Goal: Check status: Check status

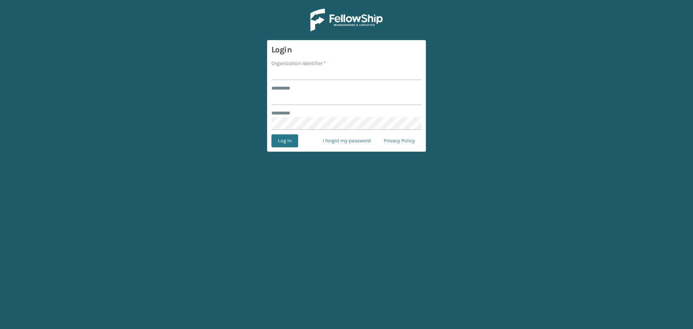
click at [298, 76] on input "Organization Identifier *" at bounding box center [347, 73] width 150 height 13
type input "SuperAdminOrganization"
click at [309, 98] on input "******** *" at bounding box center [347, 98] width 150 height 13
type input "******"
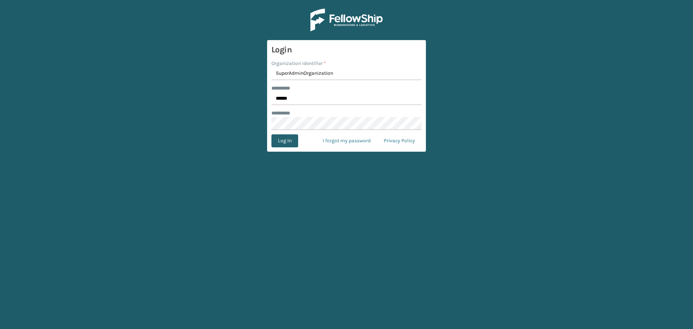
click at [279, 140] on button "Log In" at bounding box center [285, 140] width 27 height 13
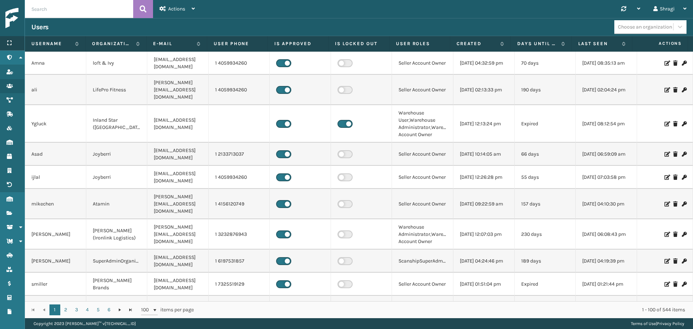
click at [17, 44] on div "Menu" at bounding box center [12, 43] width 25 height 14
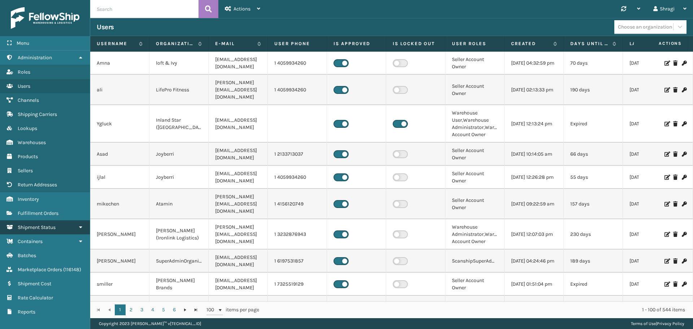
click at [58, 227] on link "Shipment Status" at bounding box center [45, 227] width 90 height 14
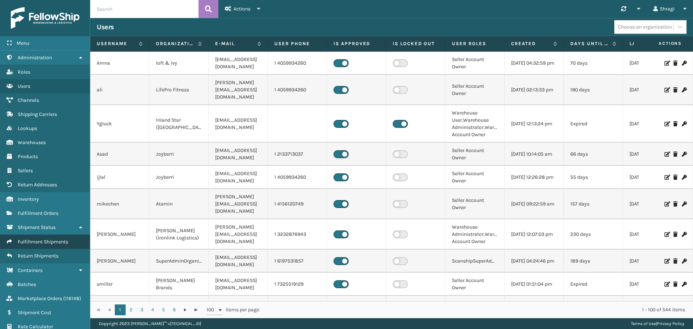
click at [50, 242] on span "Fulfillment Shipments" at bounding box center [43, 242] width 51 height 6
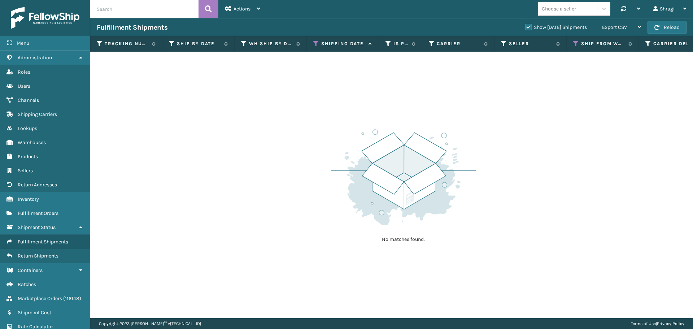
click at [330, 77] on div "No matches found." at bounding box center [391, 185] width 603 height 267
click at [317, 43] on icon at bounding box center [316, 43] width 6 height 7
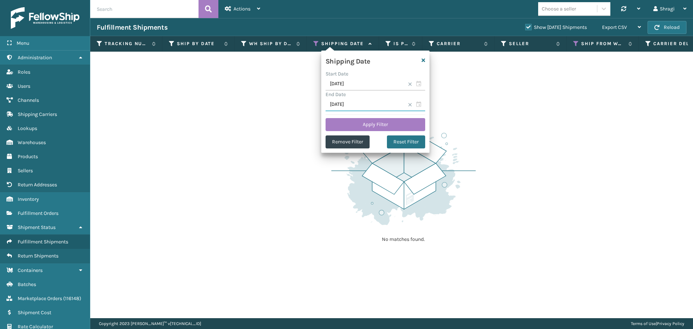
click at [375, 99] on input "09/21/2025" at bounding box center [376, 104] width 100 height 13
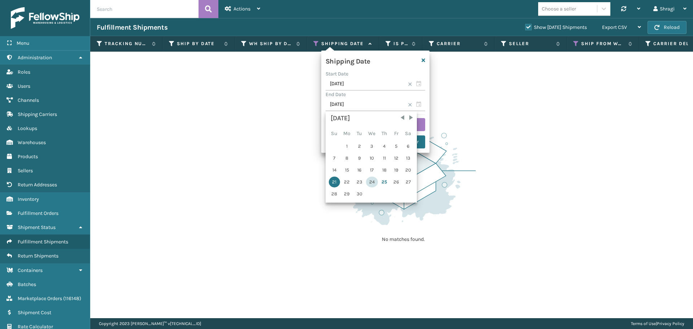
click at [369, 181] on div "24" at bounding box center [372, 182] width 12 height 11
type input "09/24/2025"
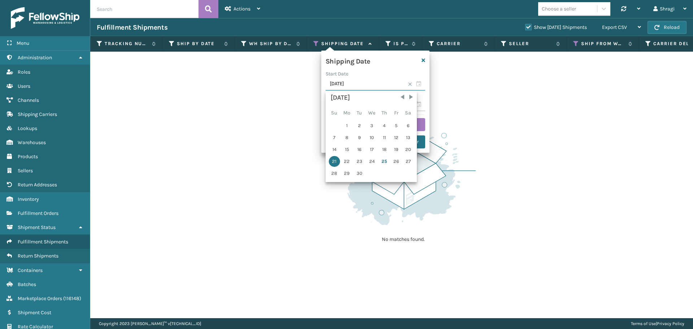
click at [360, 82] on input "09/21/2025" at bounding box center [376, 84] width 100 height 13
click at [367, 160] on div "24" at bounding box center [372, 161] width 12 height 11
type input "09/24/2025"
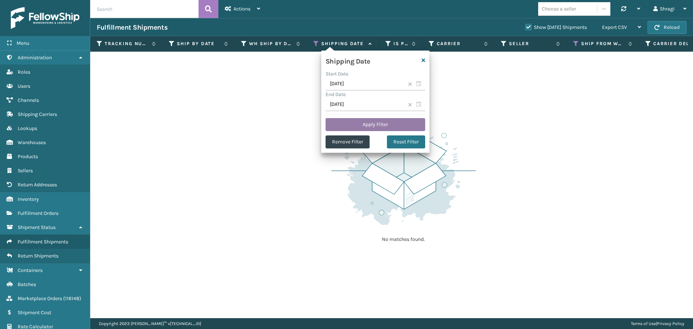
click at [378, 120] on button "Apply Filter" at bounding box center [376, 124] width 100 height 13
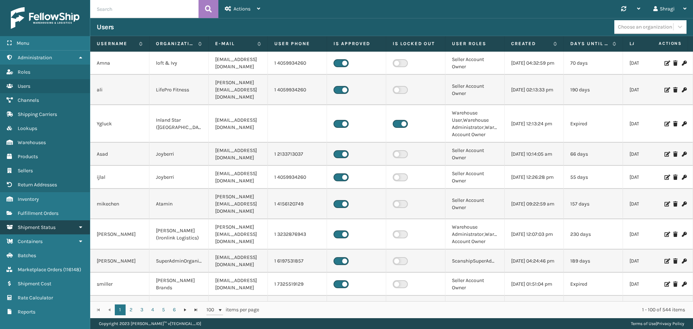
click at [41, 230] on link "Shipment Status" at bounding box center [45, 227] width 90 height 14
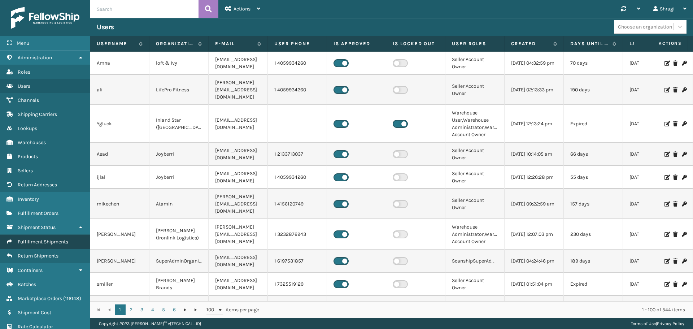
click at [38, 237] on link "Fulfillment Shipments" at bounding box center [45, 242] width 90 height 14
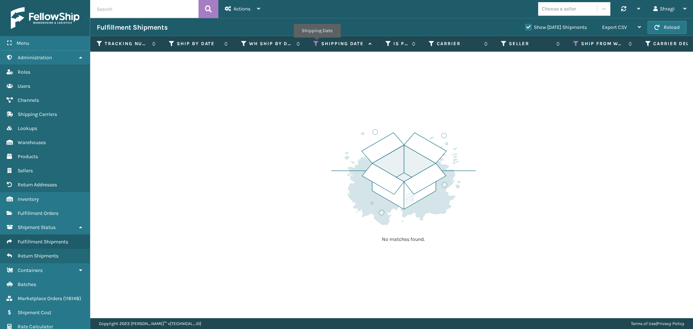
click at [317, 43] on icon at bounding box center [316, 43] width 6 height 7
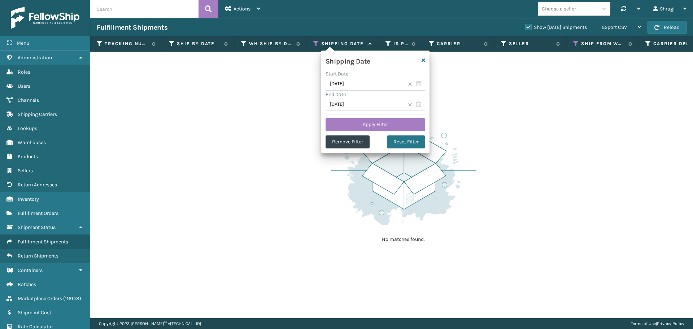
click at [366, 98] on div "End Date" at bounding box center [376, 95] width 100 height 8
click at [365, 106] on input "09/21/2025" at bounding box center [376, 104] width 100 height 13
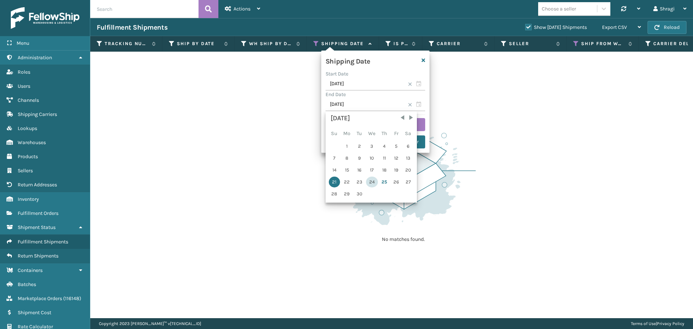
click at [372, 182] on div "24" at bounding box center [372, 182] width 12 height 11
type input "09/24/2025"
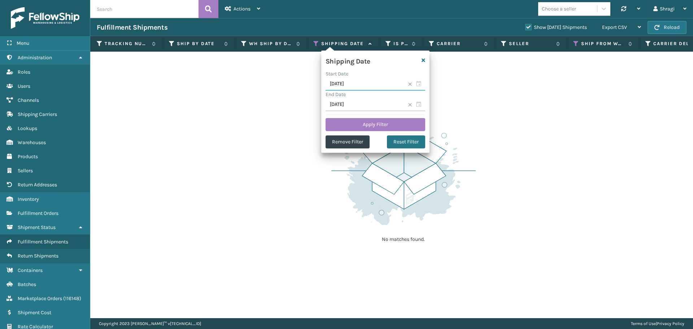
click at [355, 88] on input "09/21/2025" at bounding box center [376, 84] width 100 height 13
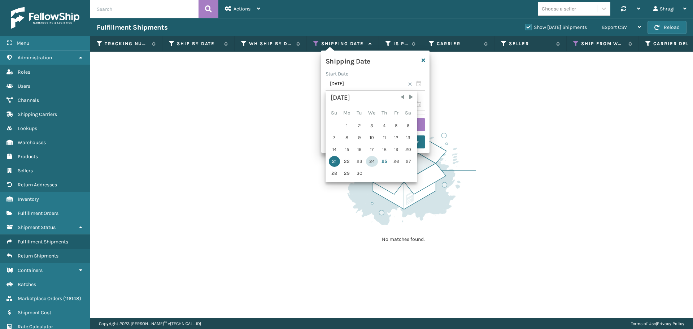
click at [371, 161] on div "24" at bounding box center [372, 161] width 12 height 11
type input "09/24/2025"
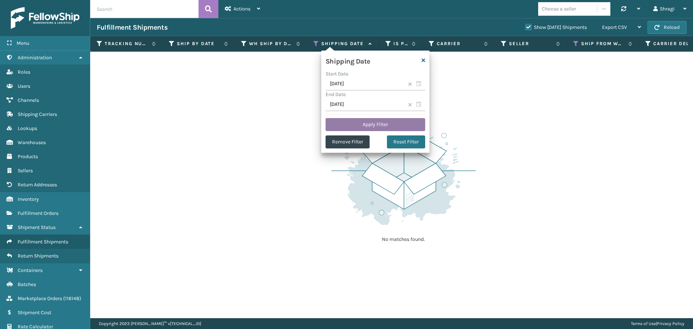
click at [373, 121] on button "Apply Filter" at bounding box center [376, 124] width 100 height 13
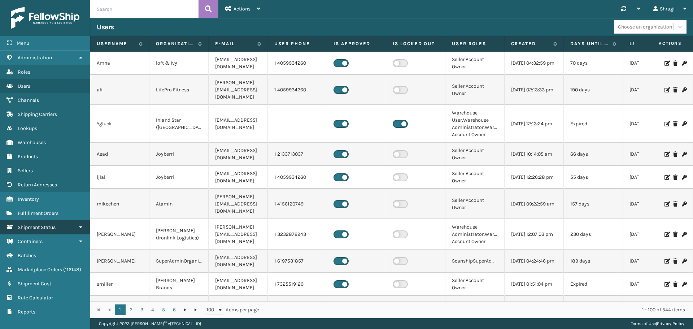
click at [46, 233] on link "Shipment Status" at bounding box center [45, 227] width 90 height 14
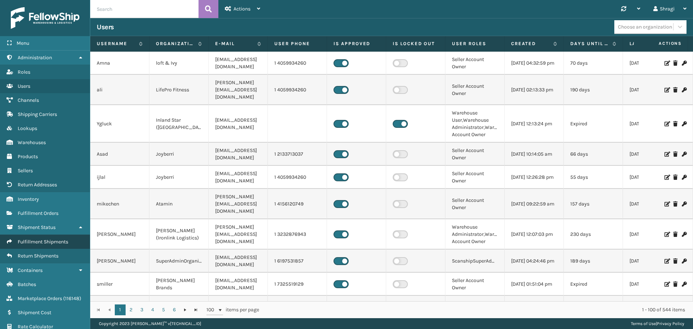
click at [52, 237] on link "Fulfillment Shipments" at bounding box center [45, 242] width 90 height 14
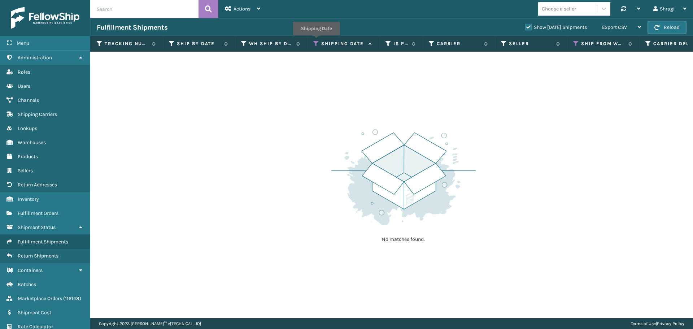
click at [316, 40] on icon at bounding box center [316, 43] width 6 height 7
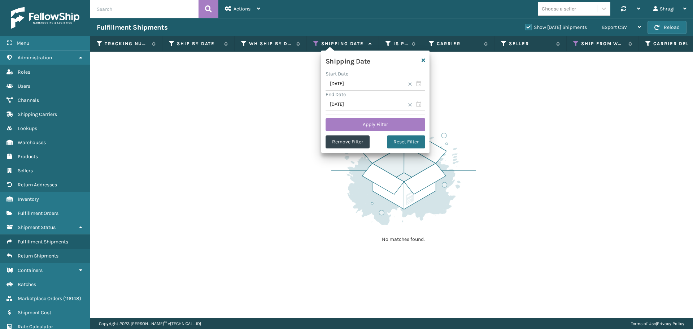
click at [360, 92] on div "End Date" at bounding box center [376, 95] width 100 height 8
click at [363, 100] on input "09/21/2025" at bounding box center [376, 104] width 100 height 13
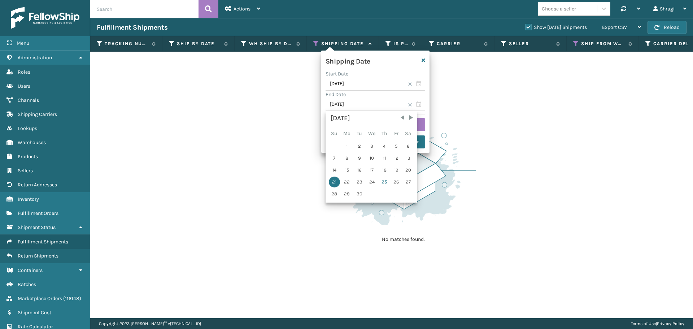
click at [370, 188] on div "September 2025 Su Mo Tu We Th Fr Sa 1 2 3 4 5 6 7 8 9 10 11 12 13 14 15 16 17 1…" at bounding box center [371, 156] width 87 height 87
click at [370, 185] on div "24" at bounding box center [372, 182] width 12 height 11
type input "09/24/2025"
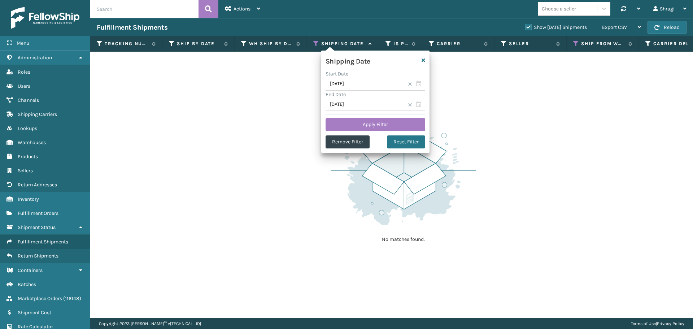
click at [368, 92] on div "End Date" at bounding box center [376, 95] width 100 height 8
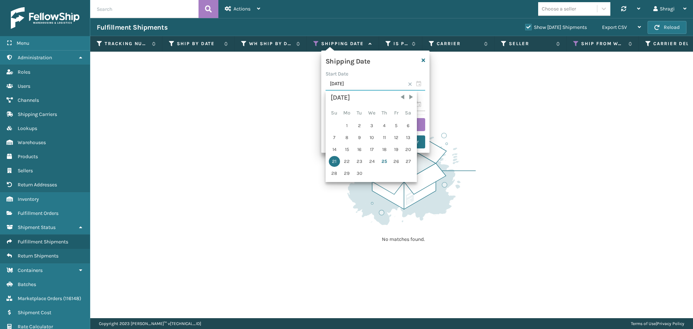
click at [369, 85] on input "09/21/2025" at bounding box center [376, 84] width 100 height 13
click at [371, 162] on div "24" at bounding box center [372, 161] width 12 height 11
type input "09/24/2025"
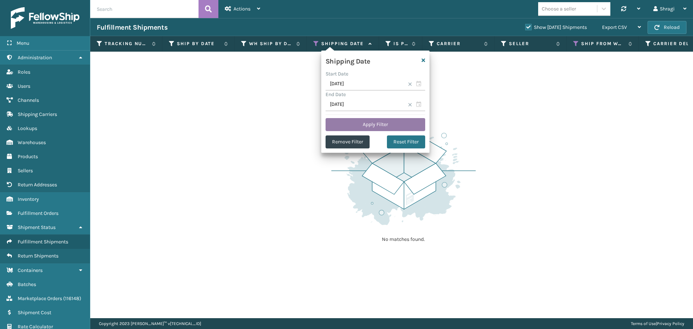
click at [375, 125] on button "Apply Filter" at bounding box center [376, 124] width 100 height 13
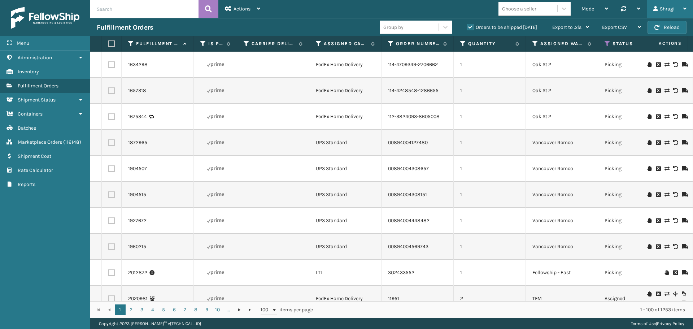
click at [673, 6] on div "Shragi" at bounding box center [670, 9] width 33 height 18
click at [599, 29] on li "Log Out" at bounding box center [644, 28] width 97 height 20
